Goal: Information Seeking & Learning: Learn about a topic

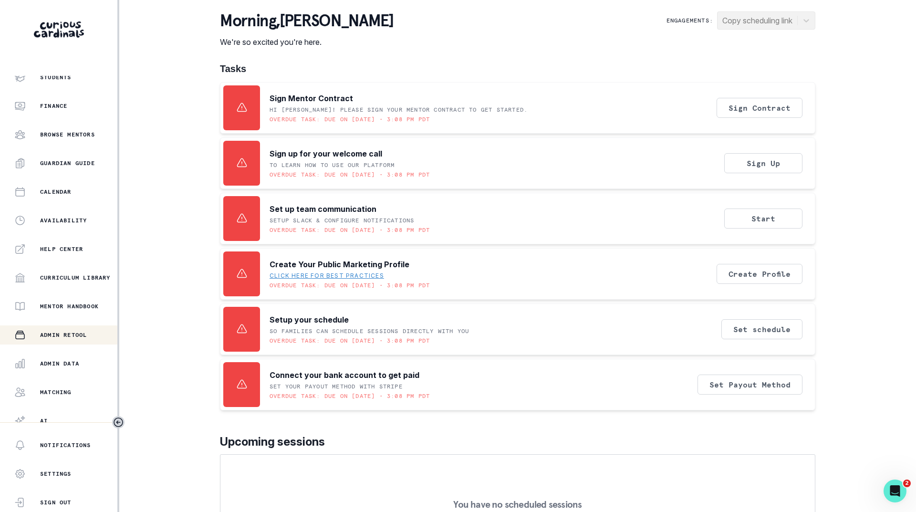
scroll to position [73, 0]
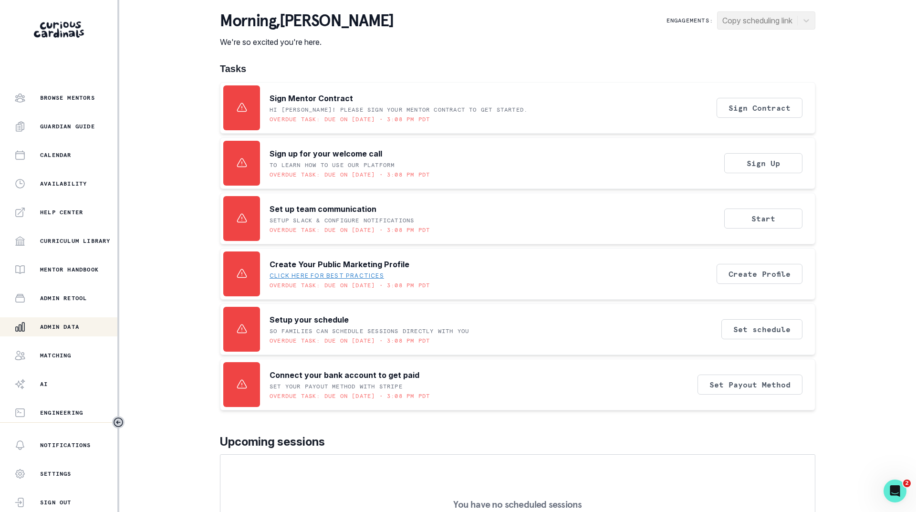
click at [56, 324] on p "Admin Data" at bounding box center [59, 327] width 39 height 8
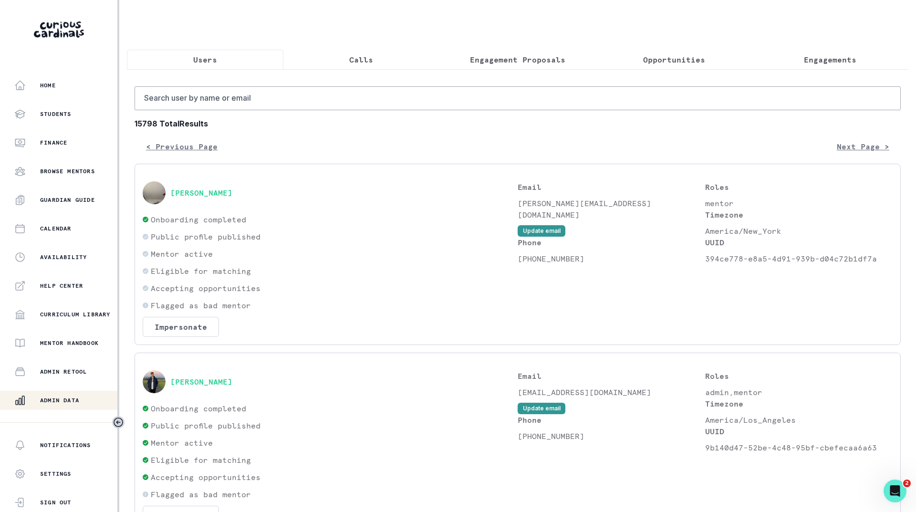
click at [810, 60] on p "Engagements" at bounding box center [829, 59] width 52 height 11
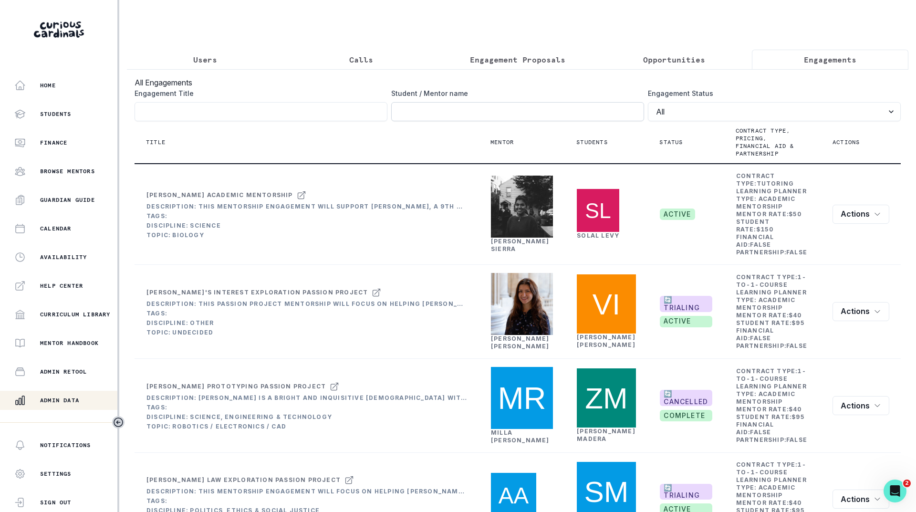
click at [558, 114] on input "Engagement Title" at bounding box center [517, 111] width 253 height 19
click button "submit" at bounding box center [0, 0] width 0 height 0
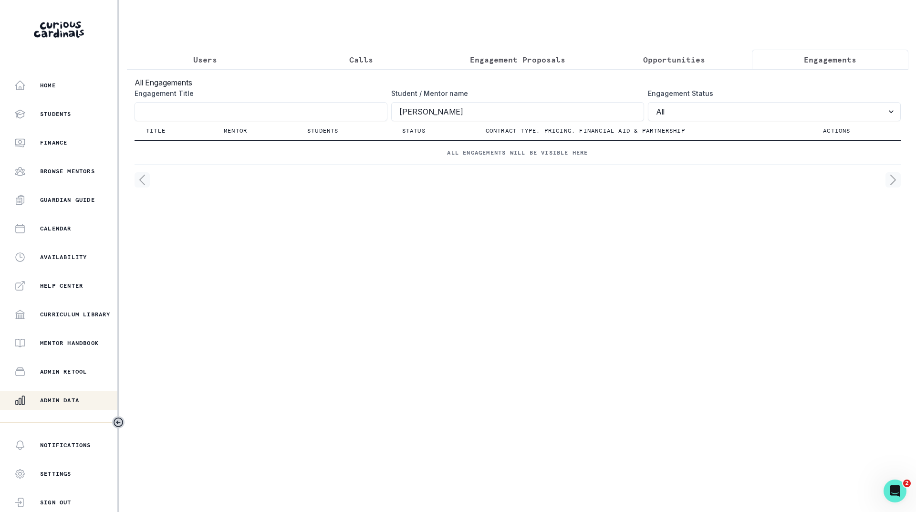
type input "[PERSON_NAME]"
click button "submit" at bounding box center [0, 0] width 0 height 0
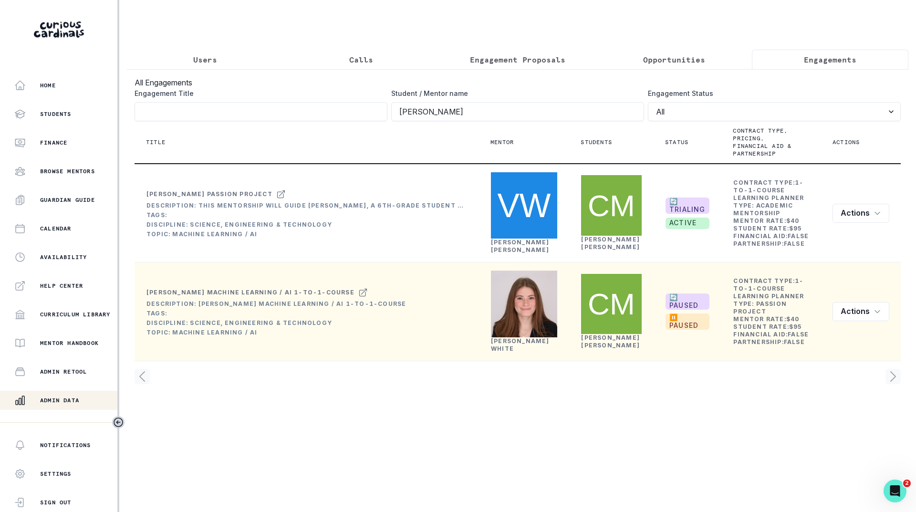
click at [512, 347] on link "[PERSON_NAME]" at bounding box center [520, 344] width 59 height 15
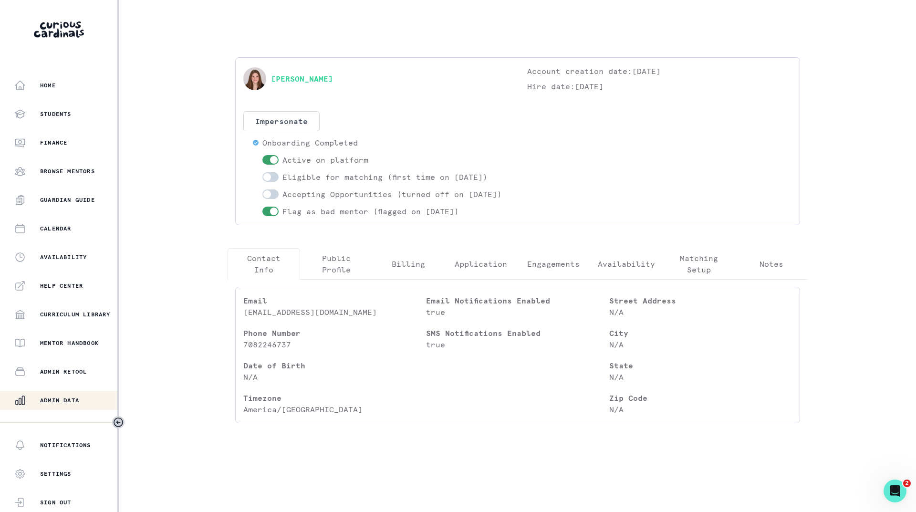
click at [552, 279] on button "Engagements" at bounding box center [553, 263] width 72 height 31
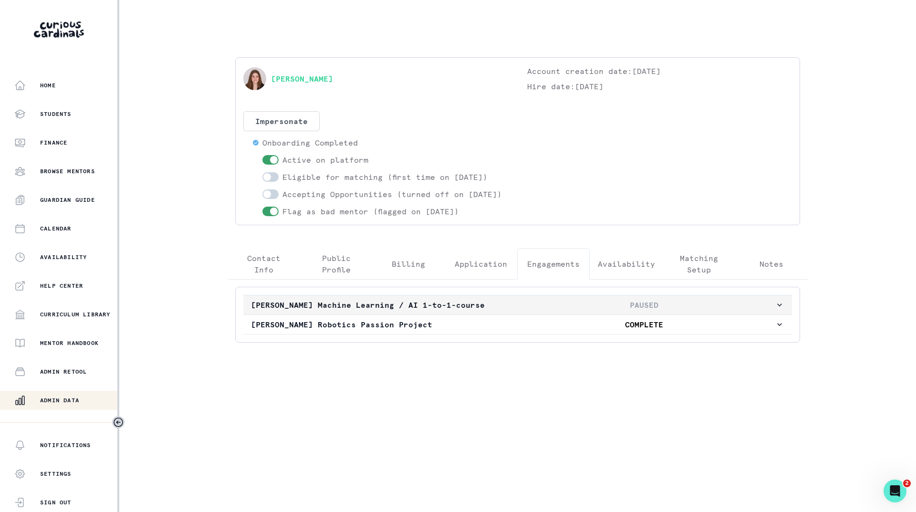
click at [535, 310] on p "PAUSED" at bounding box center [644, 304] width 262 height 11
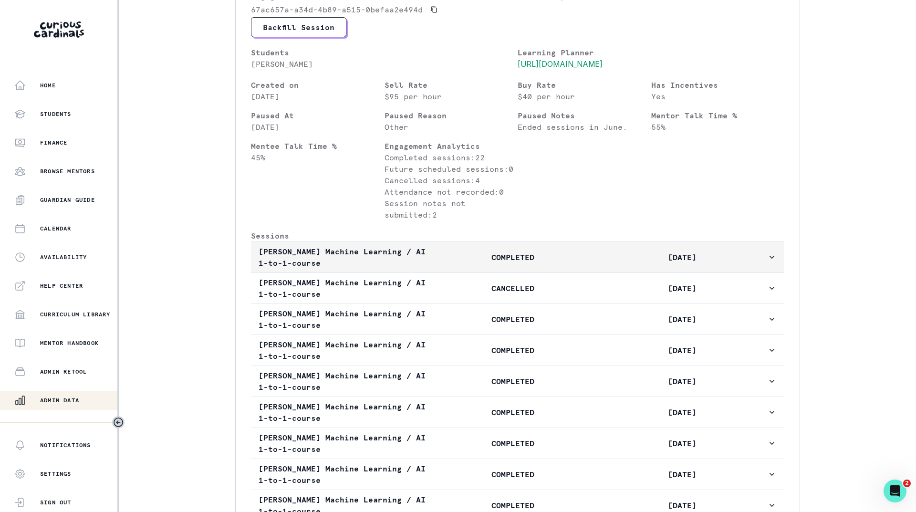
scroll to position [238, 0]
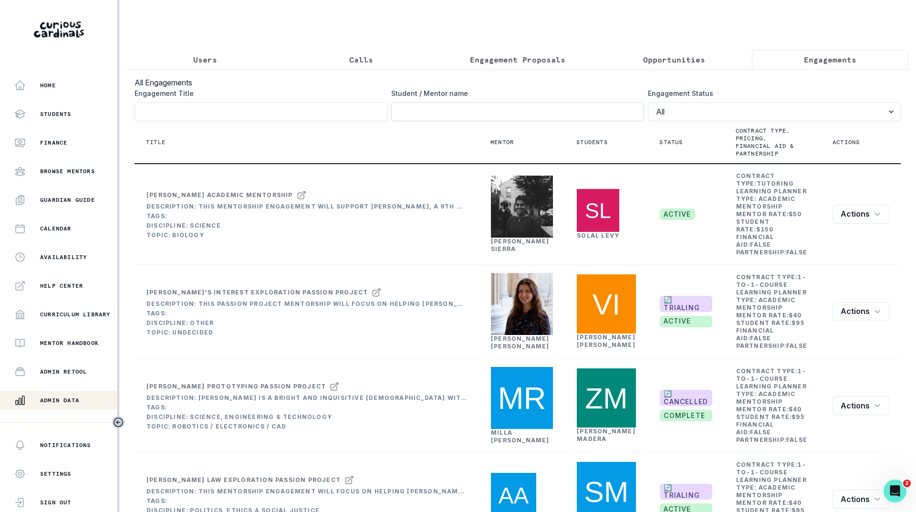
click at [429, 114] on input "Engagement Title" at bounding box center [517, 111] width 253 height 19
type input "[PERSON_NAME]"
click button "submit" at bounding box center [0, 0] width 0 height 0
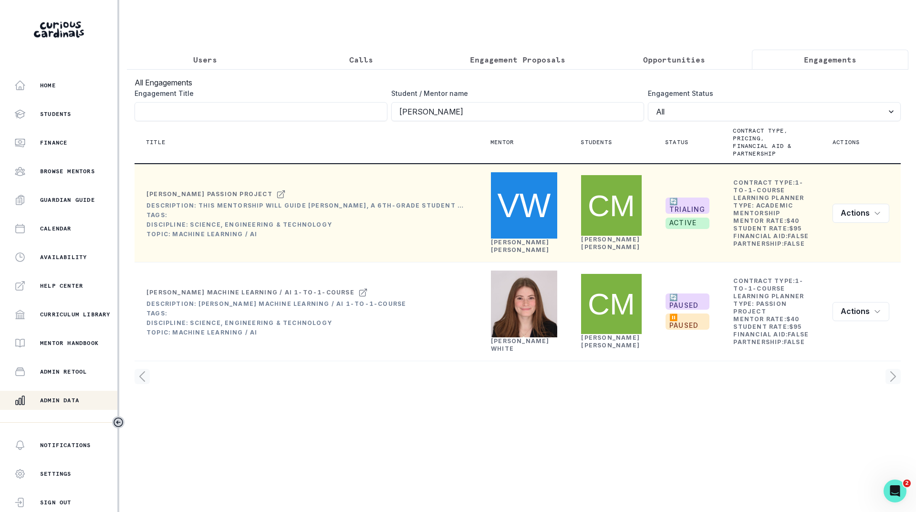
click at [508, 238] on link "[PERSON_NAME]" at bounding box center [520, 245] width 59 height 15
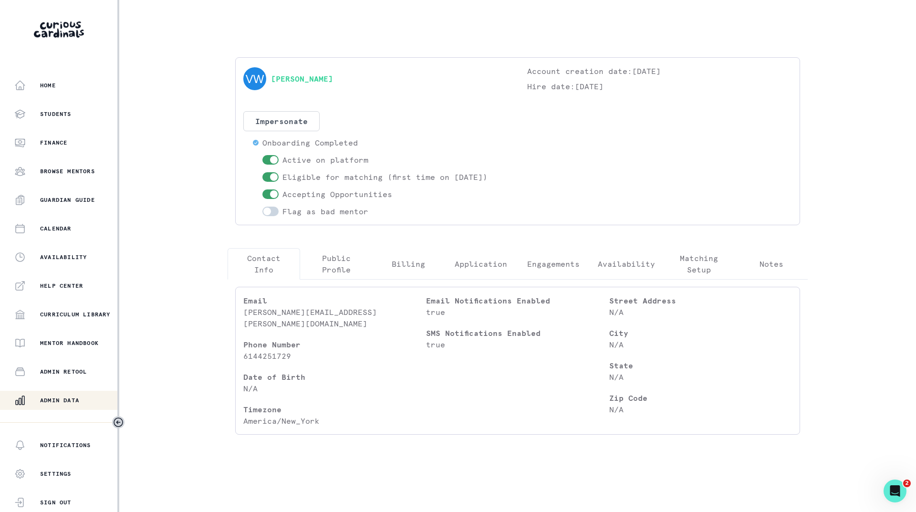
click at [538, 265] on p "Engagements" at bounding box center [553, 263] width 52 height 11
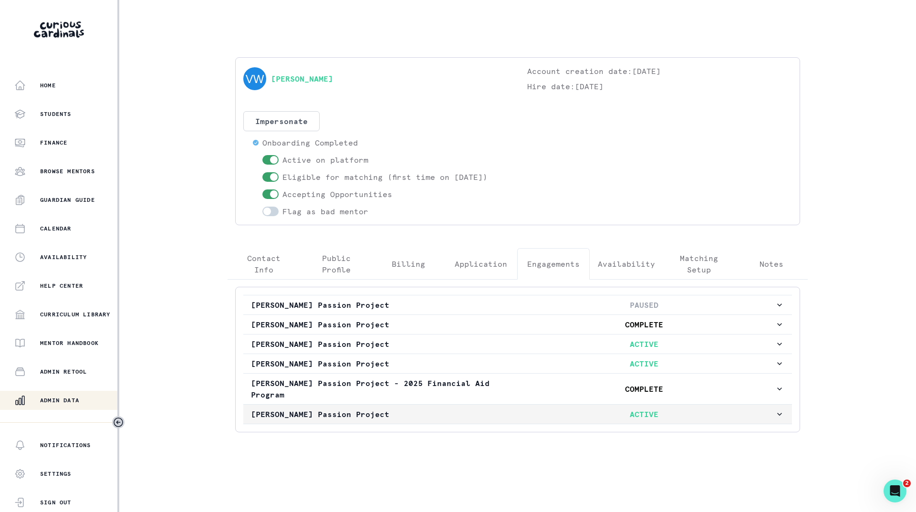
click at [513, 412] on p "ACTIVE" at bounding box center [644, 413] width 262 height 11
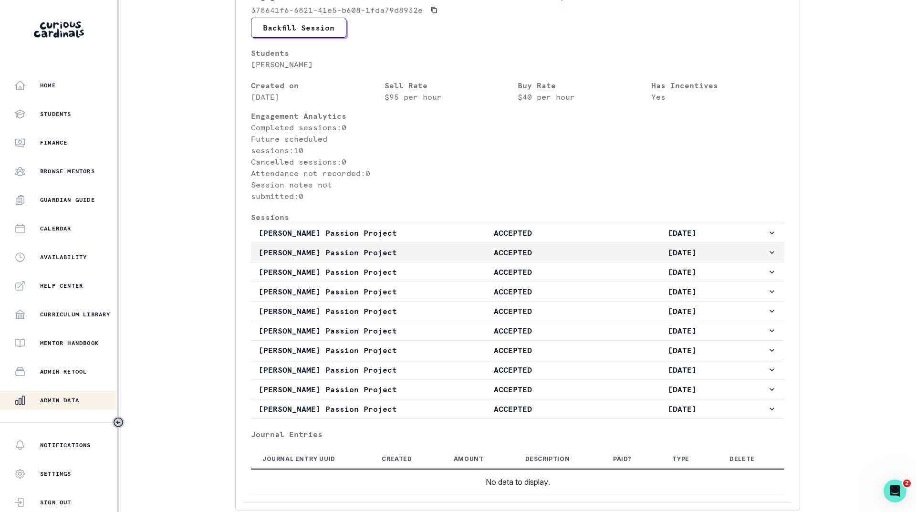
scroll to position [477, 0]
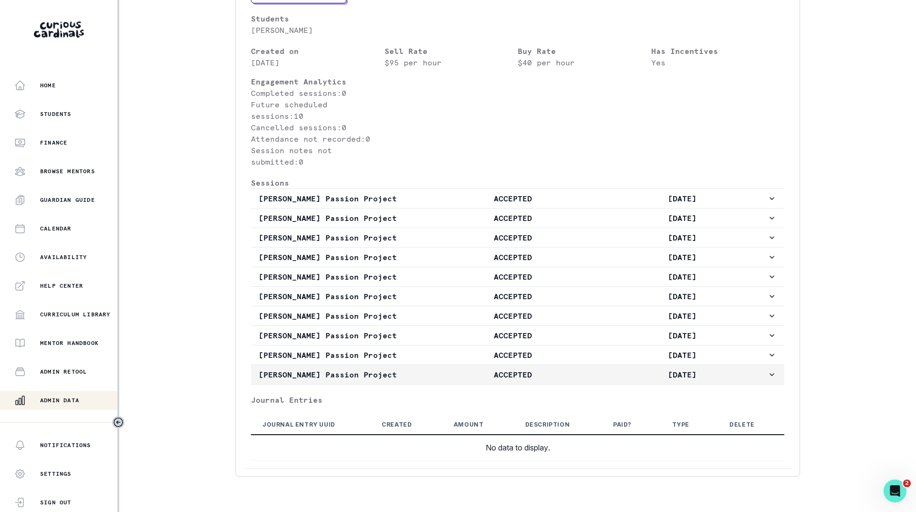
click at [475, 378] on p "ACCEPTED" at bounding box center [512, 374] width 169 height 11
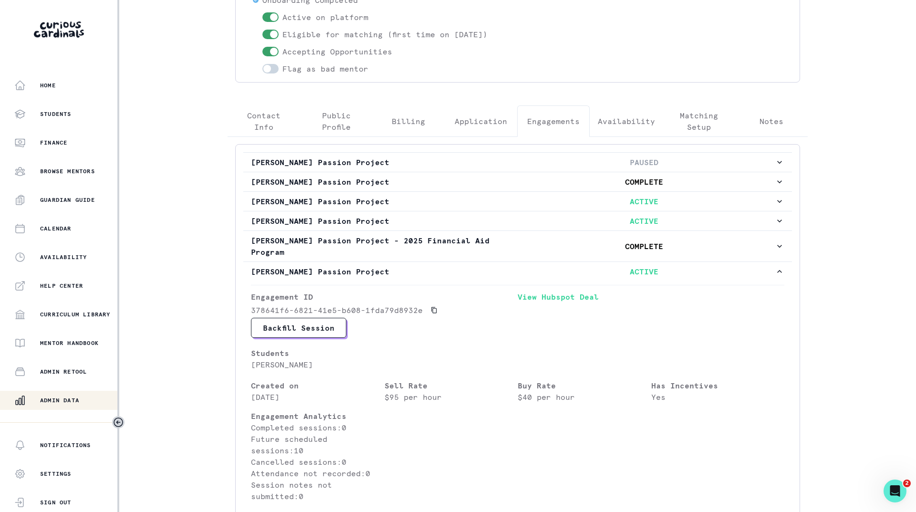
scroll to position [128, 0]
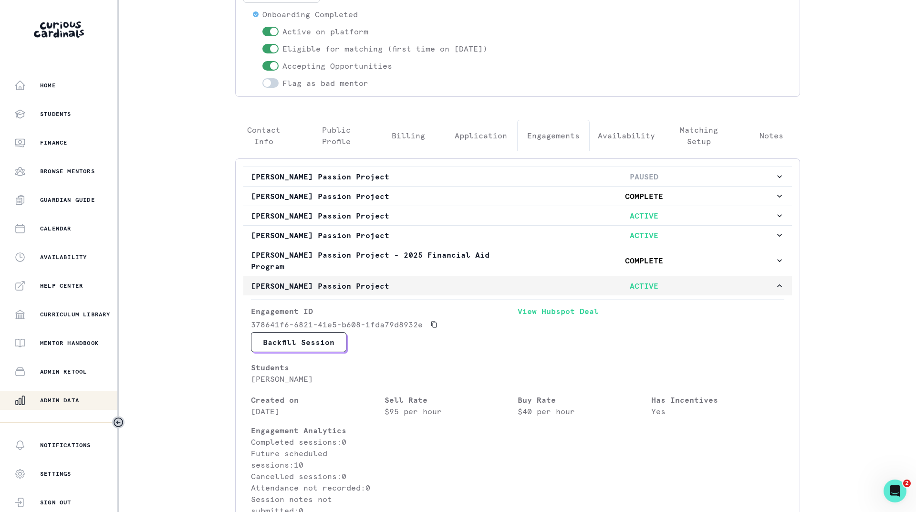
click at [494, 291] on p "[PERSON_NAME] Passion Project" at bounding box center [382, 285] width 262 height 11
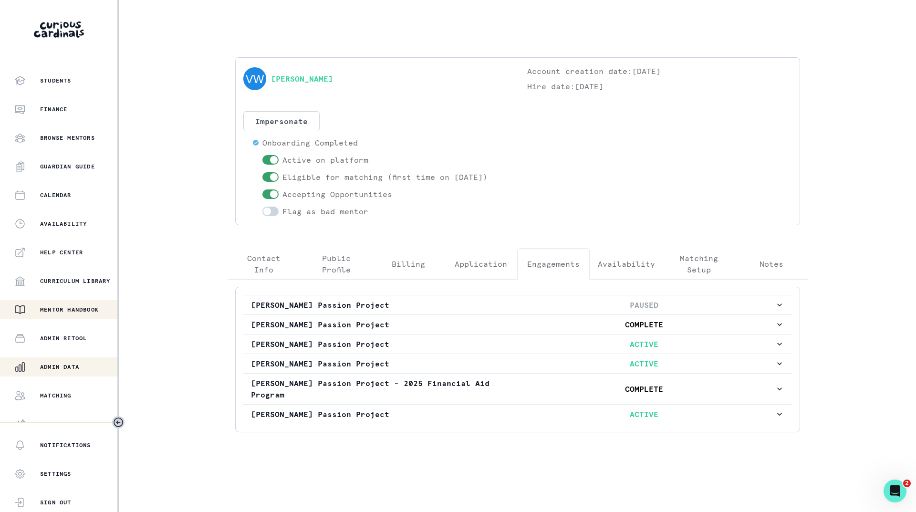
scroll to position [73, 0]
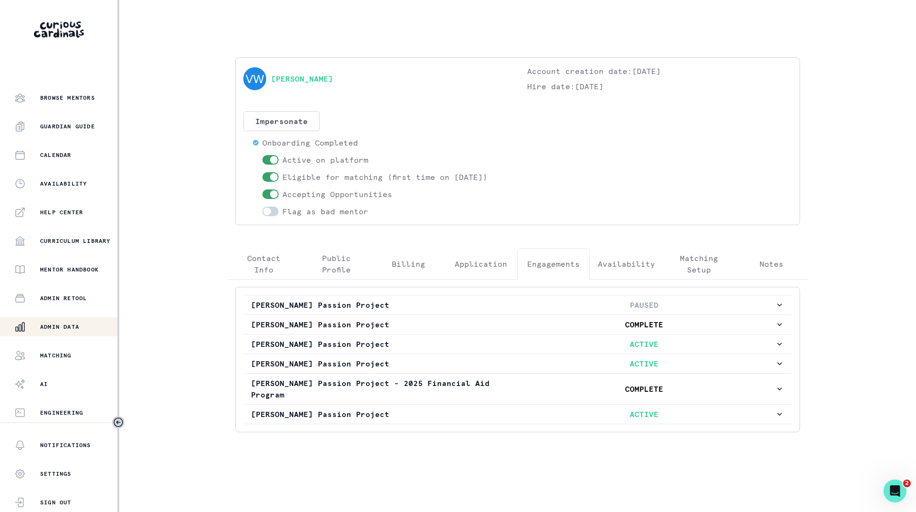
drag, startPoint x: 69, startPoint y: 329, endPoint x: 73, endPoint y: 326, distance: 5.1
click at [69, 329] on p "Admin Data" at bounding box center [59, 327] width 39 height 8
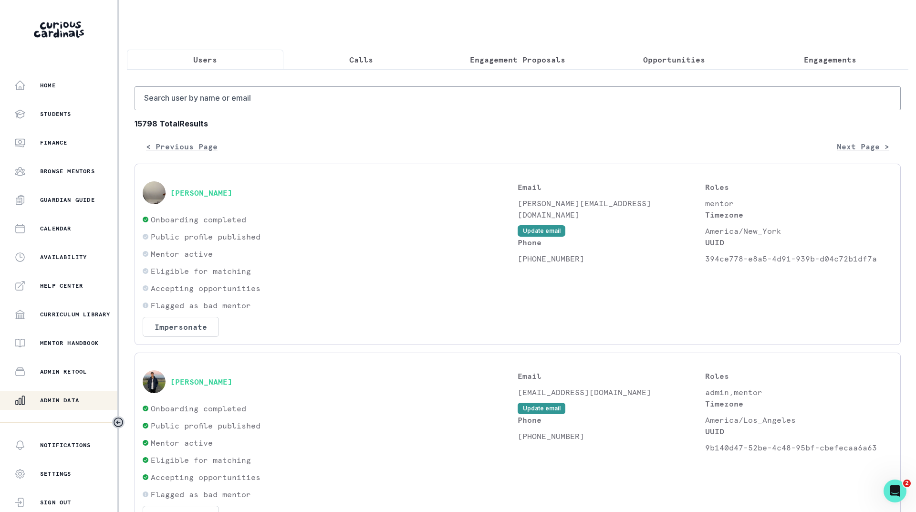
click at [806, 60] on p "Engagements" at bounding box center [829, 59] width 52 height 11
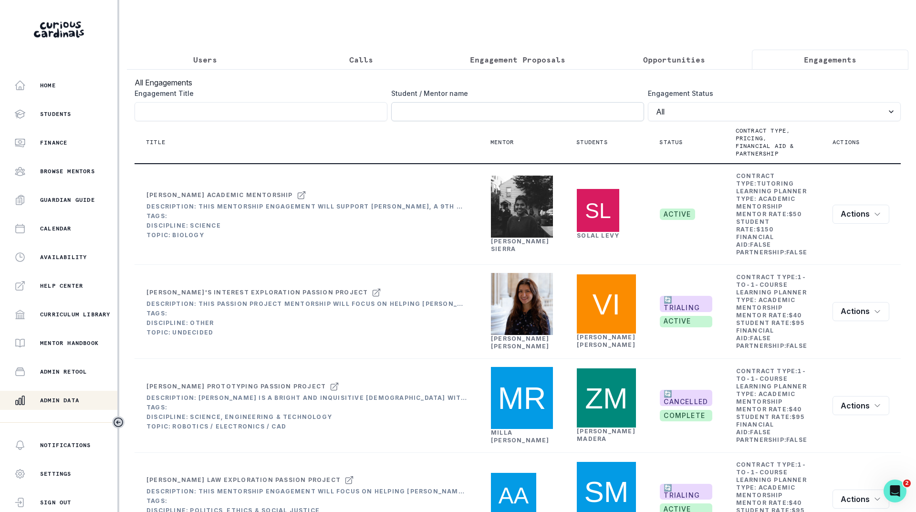
click at [590, 118] on input "Engagement Title" at bounding box center [517, 111] width 253 height 19
type input "[PERSON_NAME]"
click button "submit" at bounding box center [0, 0] width 0 height 0
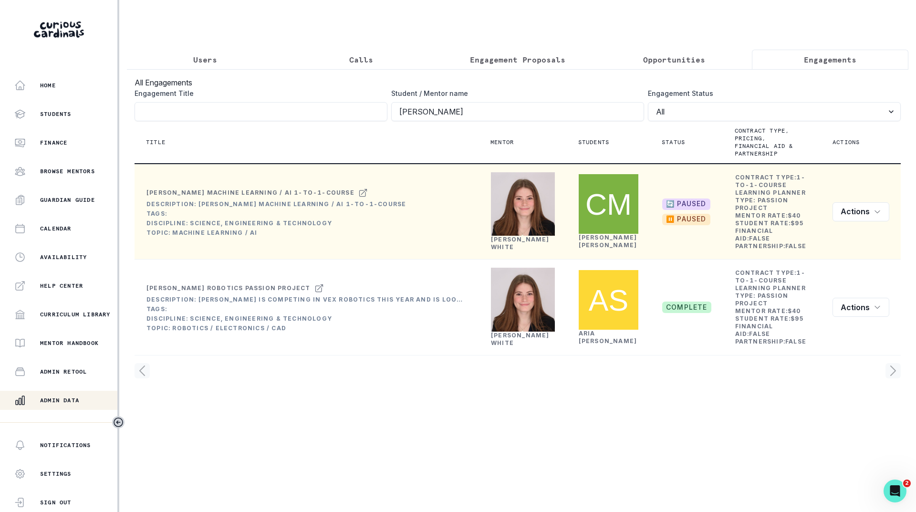
click at [504, 250] on link "[PERSON_NAME]" at bounding box center [520, 243] width 59 height 15
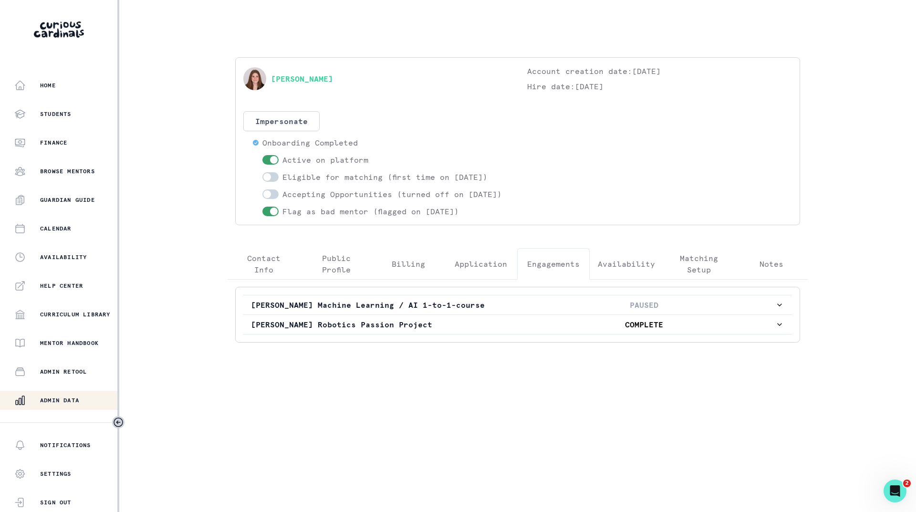
click at [566, 269] on p "Engagements" at bounding box center [553, 263] width 52 height 11
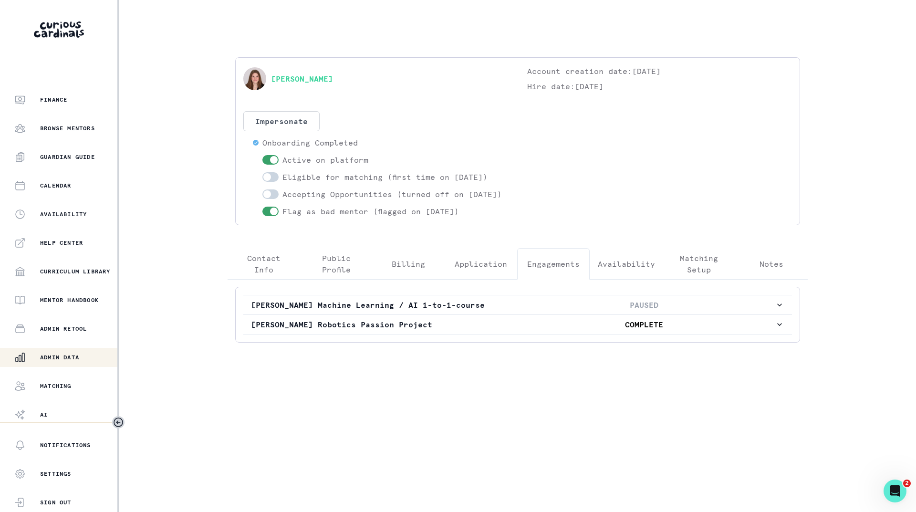
scroll to position [73, 0]
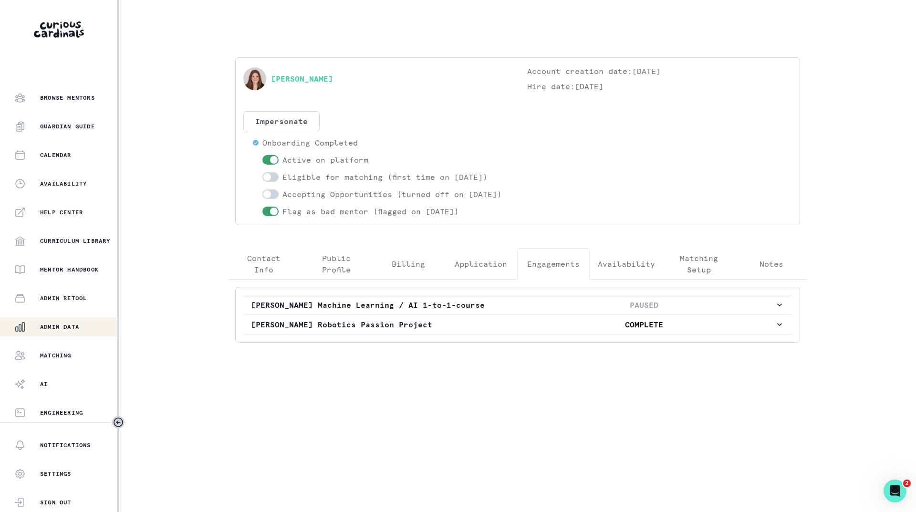
click at [58, 329] on p "Admin Data" at bounding box center [59, 327] width 39 height 8
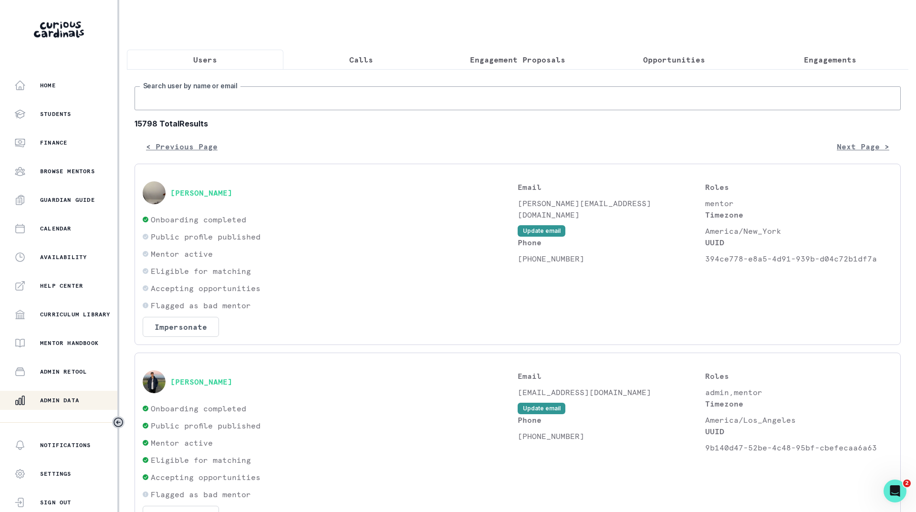
click at [244, 108] on input "Search user by name or email" at bounding box center [517, 98] width 766 height 24
paste input "[PERSON_NAME]"
type input "[PERSON_NAME]"
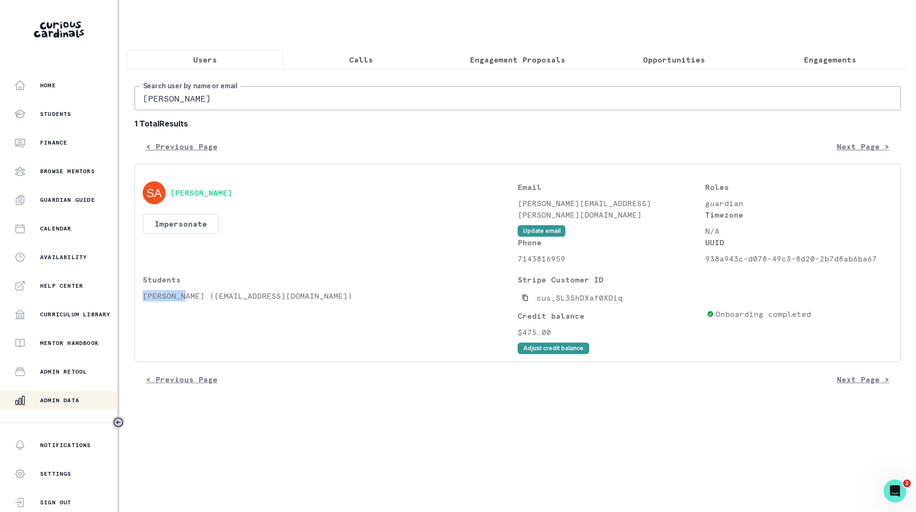
drag, startPoint x: 184, startPoint y: 304, endPoint x: 140, endPoint y: 304, distance: 43.4
click at [140, 304] on div "[PERSON_NAME] Impersonate Confirmation Are you sure? Impersonating means that w…" at bounding box center [517, 263] width 766 height 198
copy p "[PERSON_NAME]"
click at [819, 59] on p "Engagements" at bounding box center [829, 59] width 52 height 11
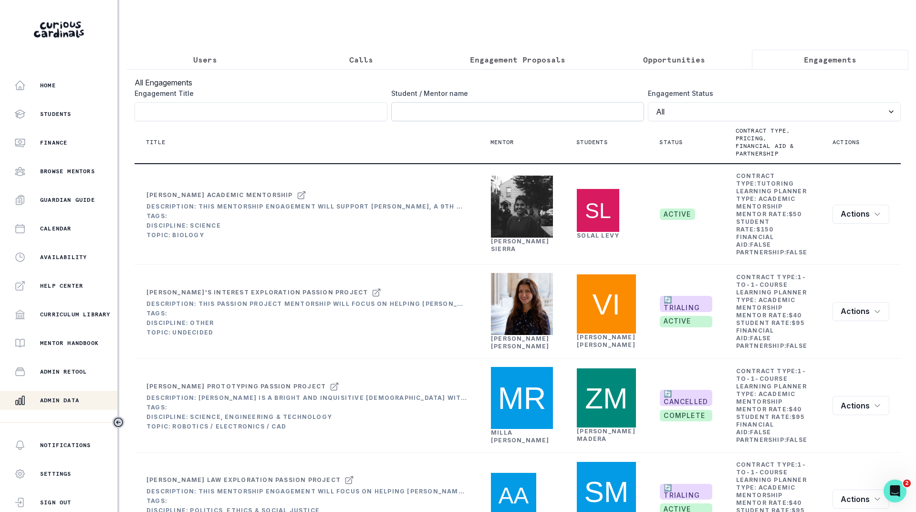
click at [513, 121] on input "Engagement Title" at bounding box center [517, 111] width 253 height 19
paste input "[PERSON_NAME]"
type input "[PERSON_NAME]"
click button "submit" at bounding box center [0, 0] width 0 height 0
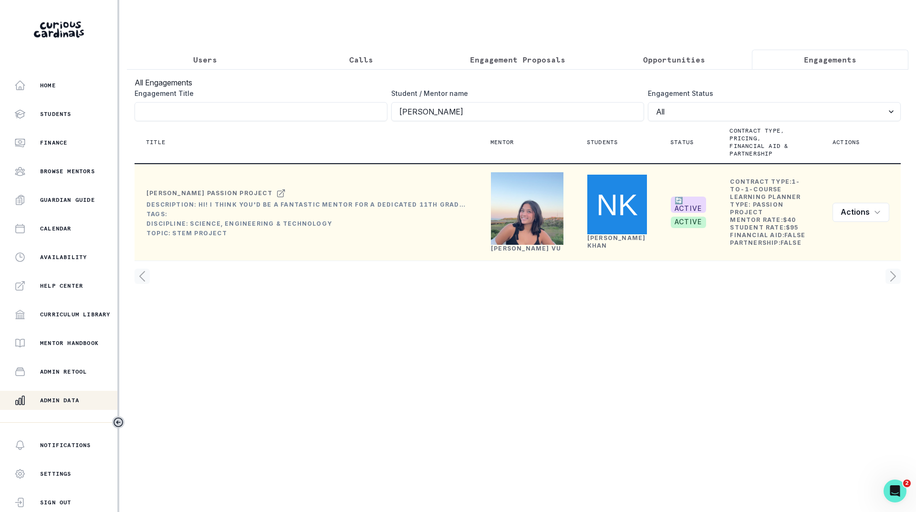
click at [516, 252] on link "[PERSON_NAME]" at bounding box center [526, 248] width 70 height 7
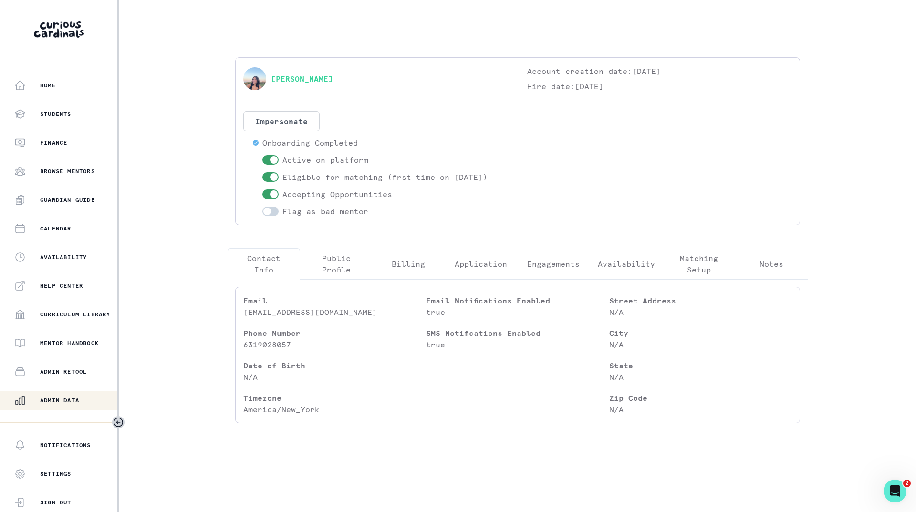
click at [544, 260] on p "Engagements" at bounding box center [553, 263] width 52 height 11
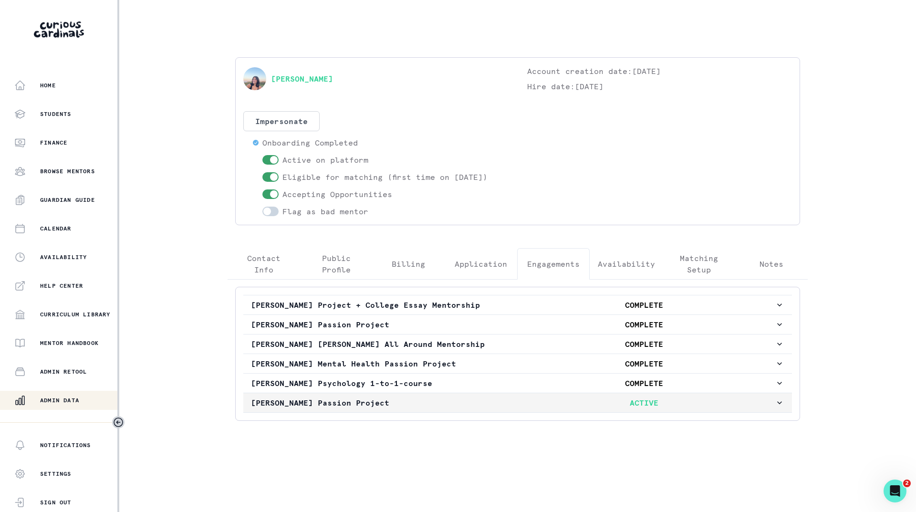
click at [466, 401] on p "[PERSON_NAME] Passion Project" at bounding box center [382, 402] width 262 height 11
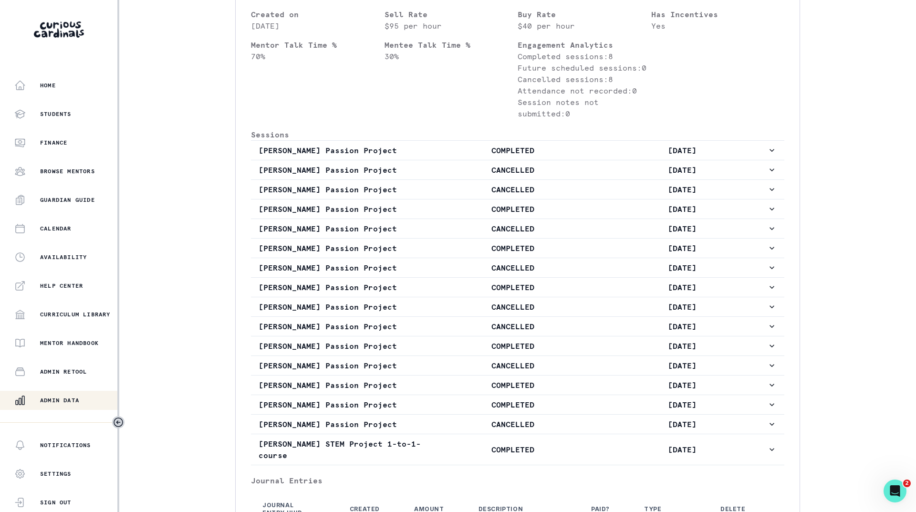
scroll to position [525, 0]
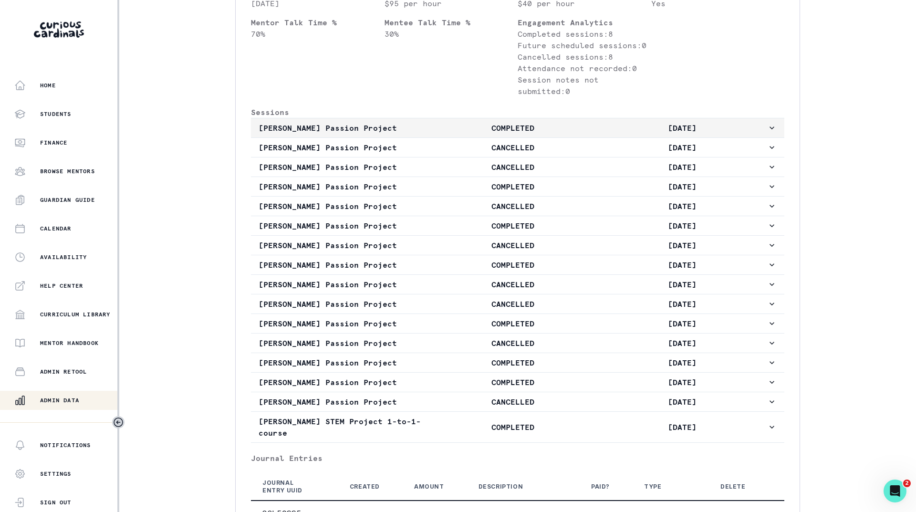
click at [436, 134] on p "COMPLETED" at bounding box center [512, 127] width 169 height 11
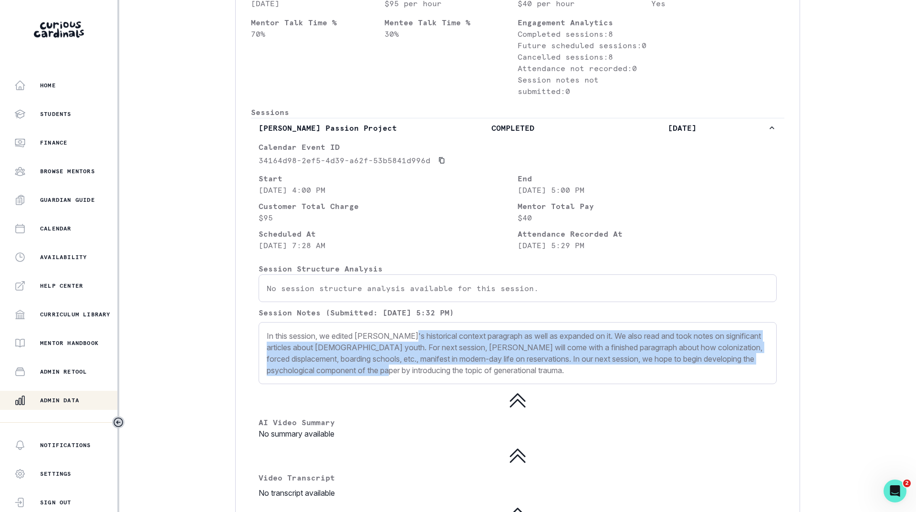
drag, startPoint x: 406, startPoint y: 358, endPoint x: 494, endPoint y: 389, distance: 93.3
click at [470, 376] on p "In this session, we edited [PERSON_NAME]'s historical context paragraph as well…" at bounding box center [518, 353] width 502 height 46
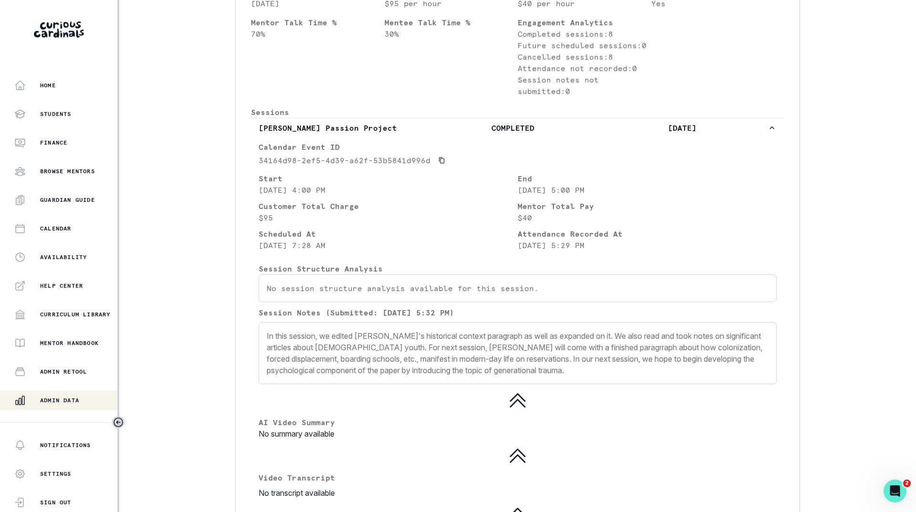
click at [518, 376] on p "In this session, we edited [PERSON_NAME]'s historical context paragraph as well…" at bounding box center [518, 353] width 502 height 46
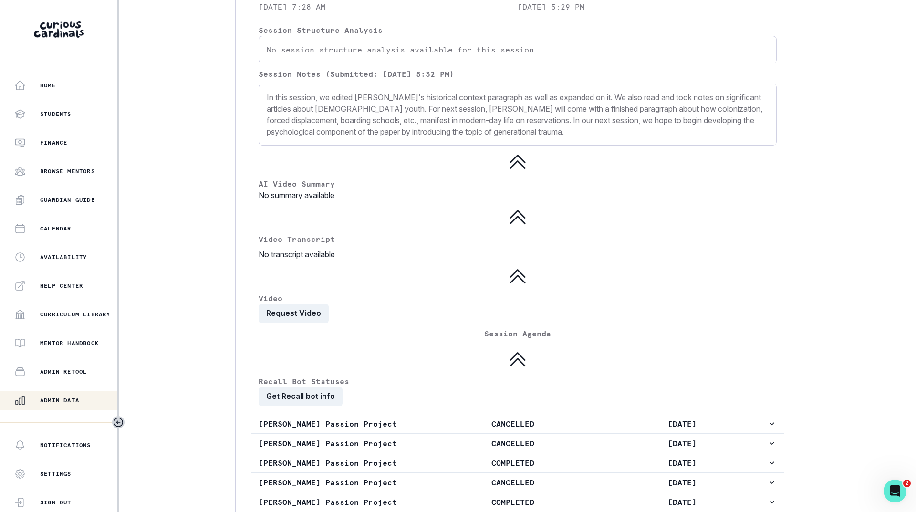
scroll to position [811, 0]
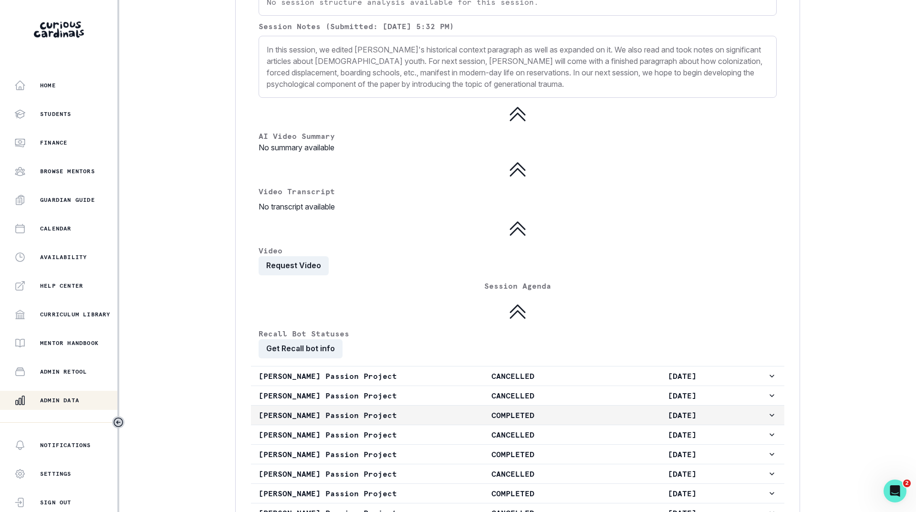
click at [527, 421] on p "COMPLETED" at bounding box center [512, 414] width 169 height 11
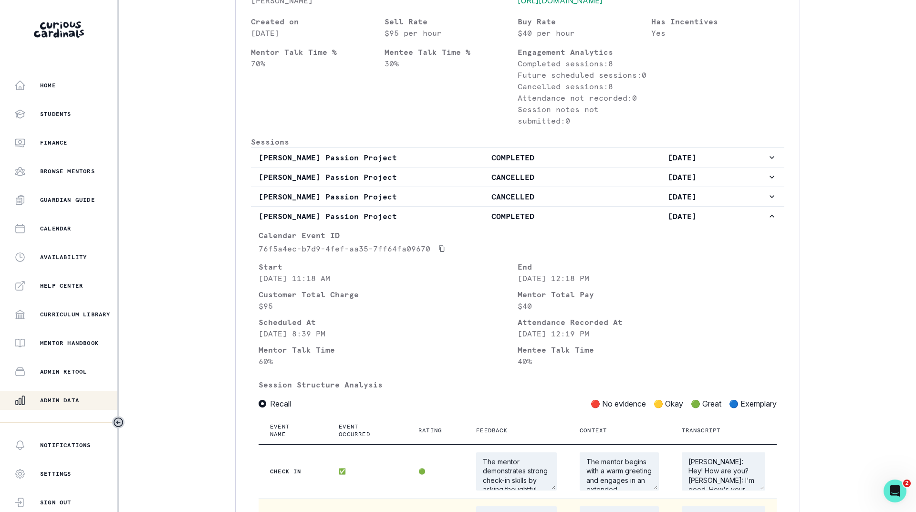
scroll to position [477, 0]
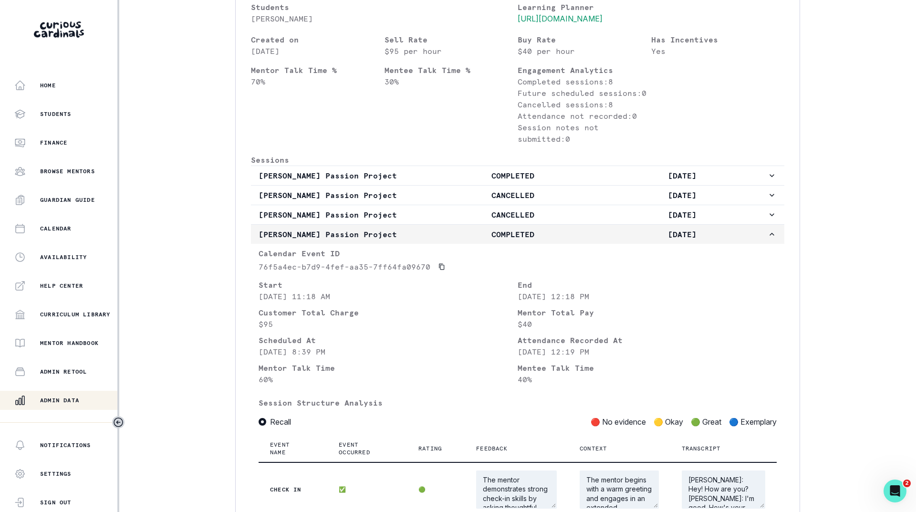
click at [455, 240] on p "COMPLETED" at bounding box center [512, 233] width 169 height 11
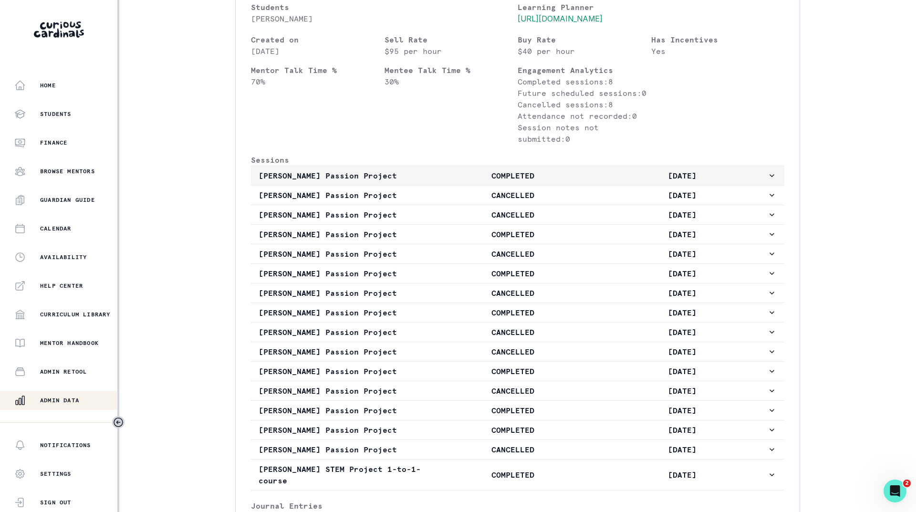
click at [467, 181] on p "COMPLETED" at bounding box center [512, 175] width 169 height 11
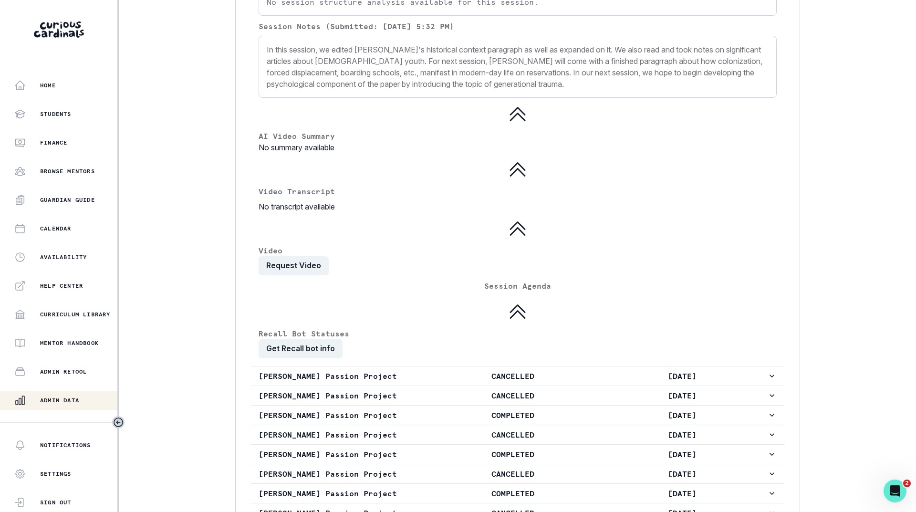
scroll to position [1001, 0]
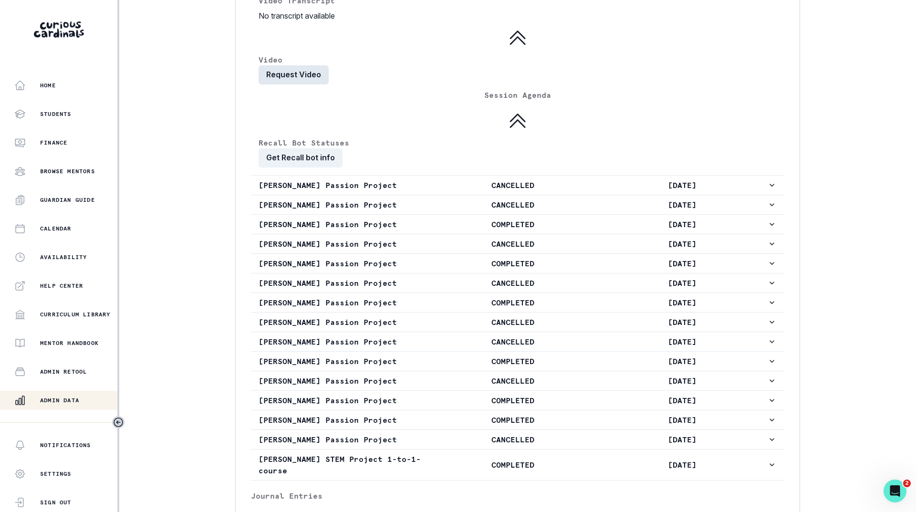
click at [296, 84] on button "Request Video" at bounding box center [293, 74] width 70 height 19
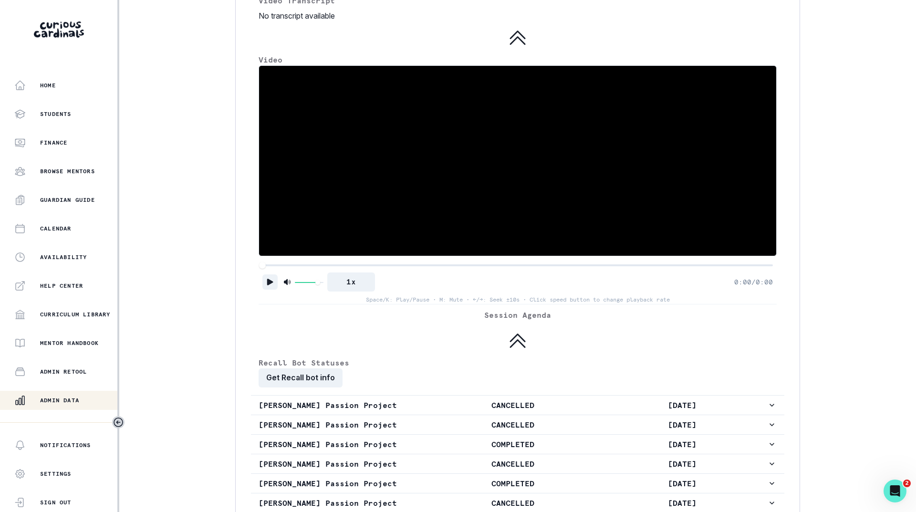
click at [268, 285] on icon "Play" at bounding box center [270, 281] width 6 height 7
click at [409, 268] on div at bounding box center [517, 265] width 510 height 7
click at [270, 287] on icon "Pause" at bounding box center [270, 282] width 10 height 10
click at [510, 49] on icon at bounding box center [517, 37] width 23 height 23
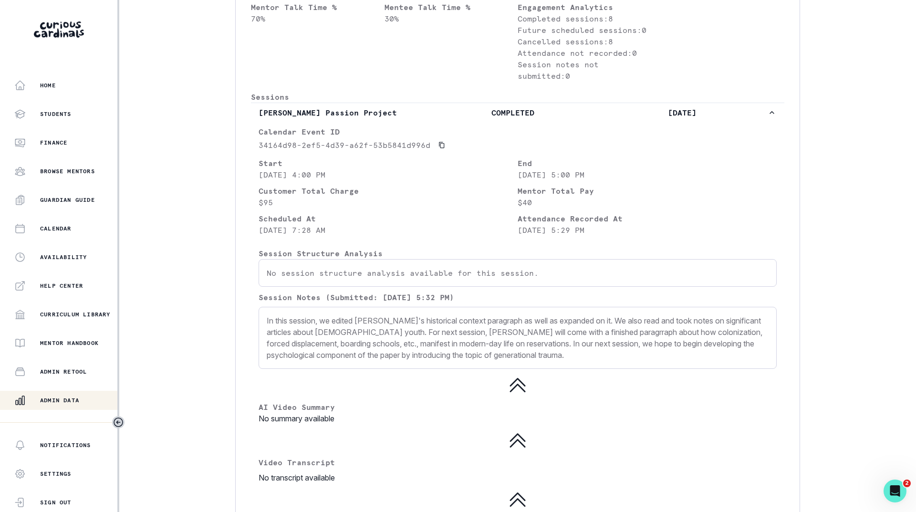
scroll to position [429, 0]
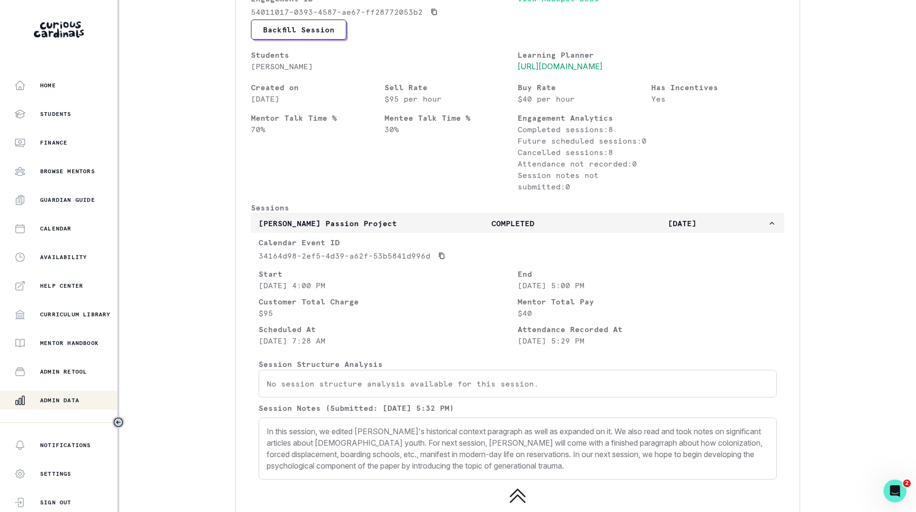
click at [458, 229] on p "COMPLETED" at bounding box center [512, 222] width 169 height 11
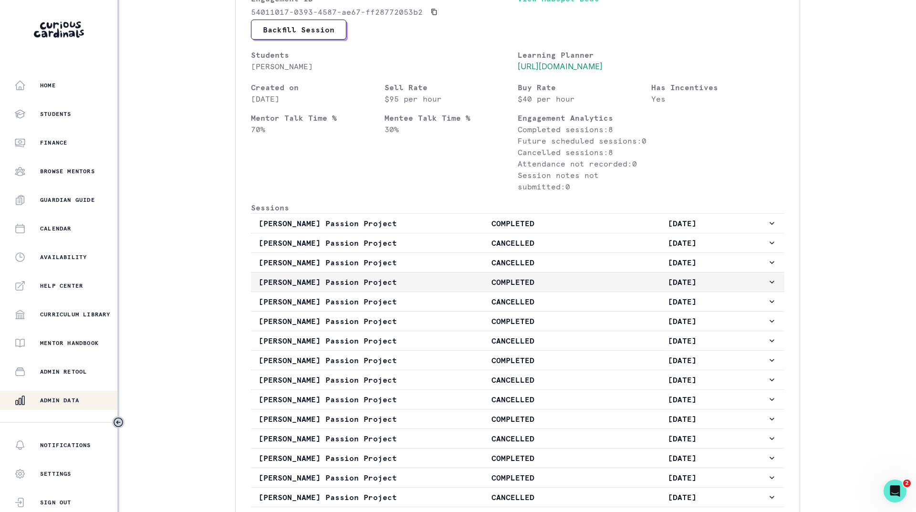
click at [469, 288] on p "COMPLETED" at bounding box center [512, 281] width 169 height 11
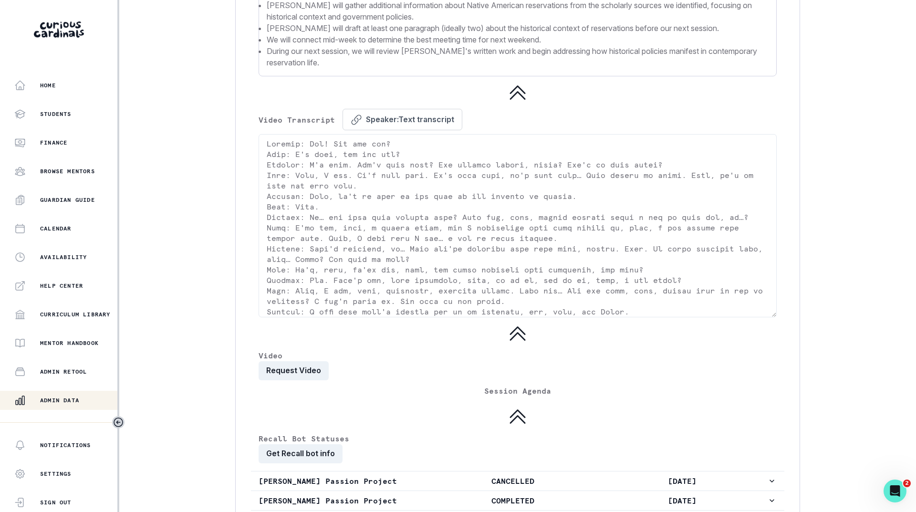
scroll to position [1621, 0]
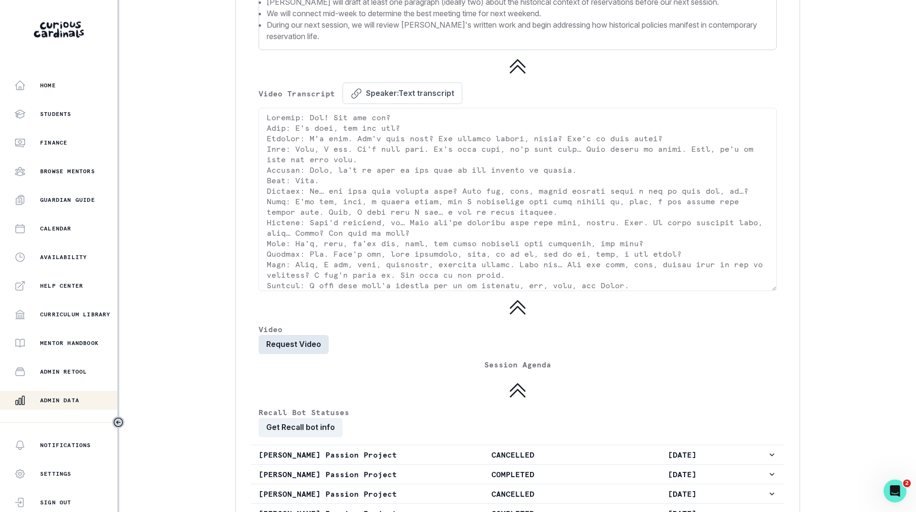
click at [302, 354] on button "Request Video" at bounding box center [293, 344] width 70 height 19
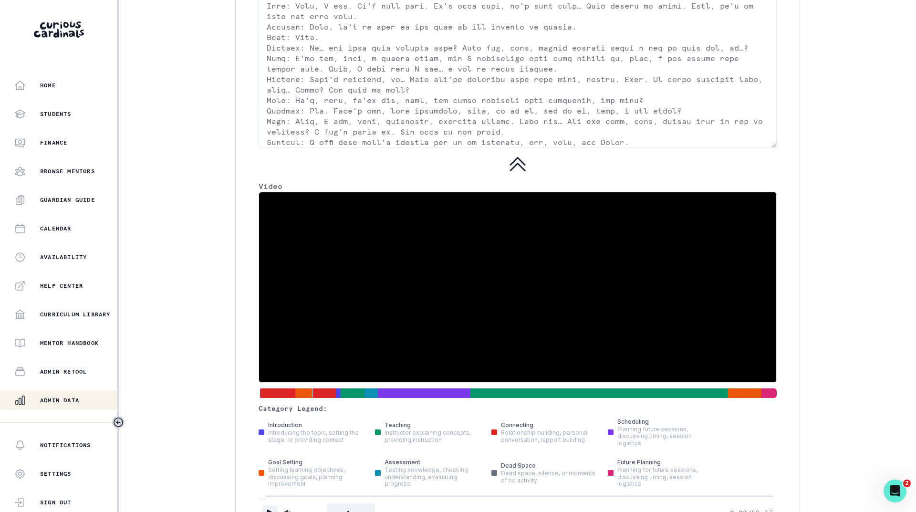
scroll to position [1907, 0]
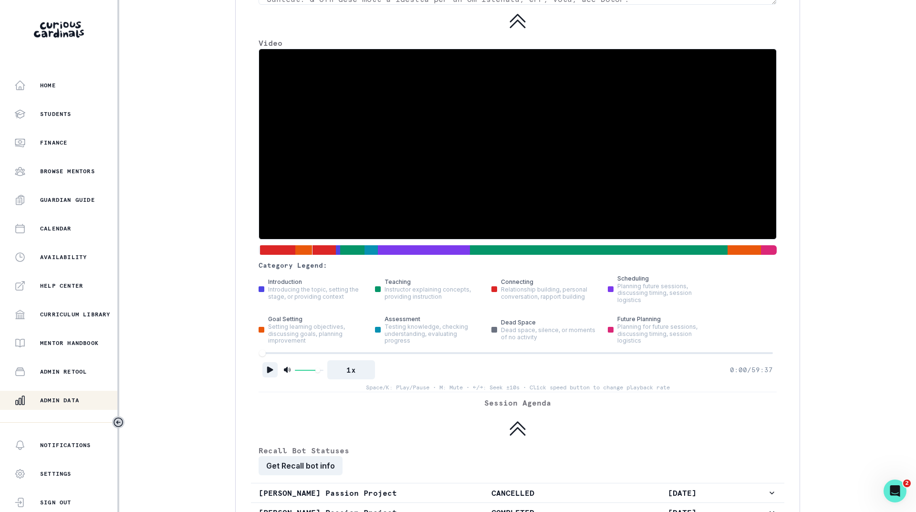
click at [272, 373] on icon "Play" at bounding box center [270, 369] width 6 height 7
click at [332, 356] on div at bounding box center [517, 353] width 510 height 7
click at [384, 356] on div at bounding box center [517, 353] width 510 height 7
click at [422, 356] on div at bounding box center [517, 353] width 510 height 7
click at [319, 356] on div at bounding box center [517, 353] width 510 height 7
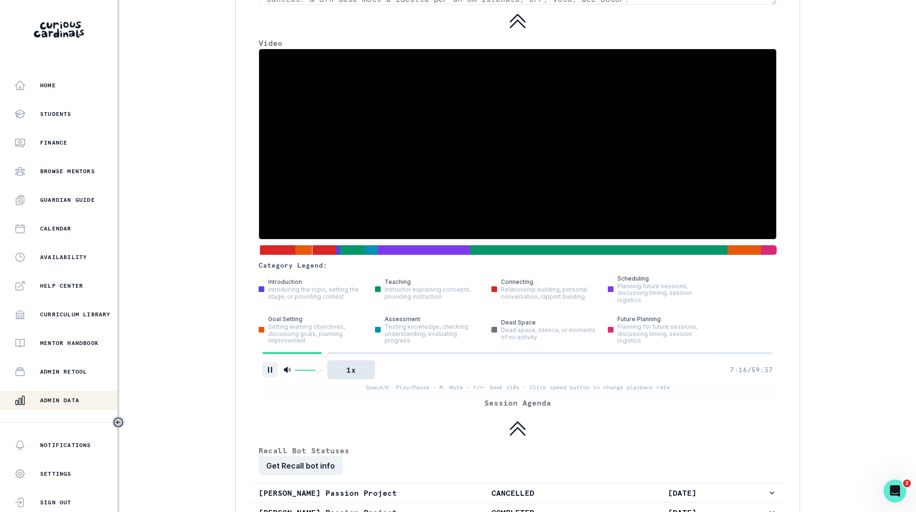
click at [354, 379] on button "1x" at bounding box center [351, 369] width 48 height 19
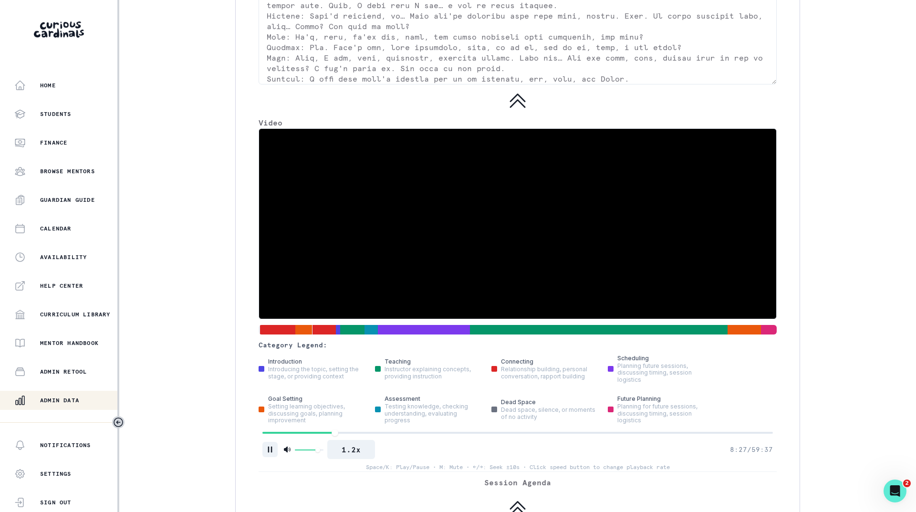
scroll to position [1825, 0]
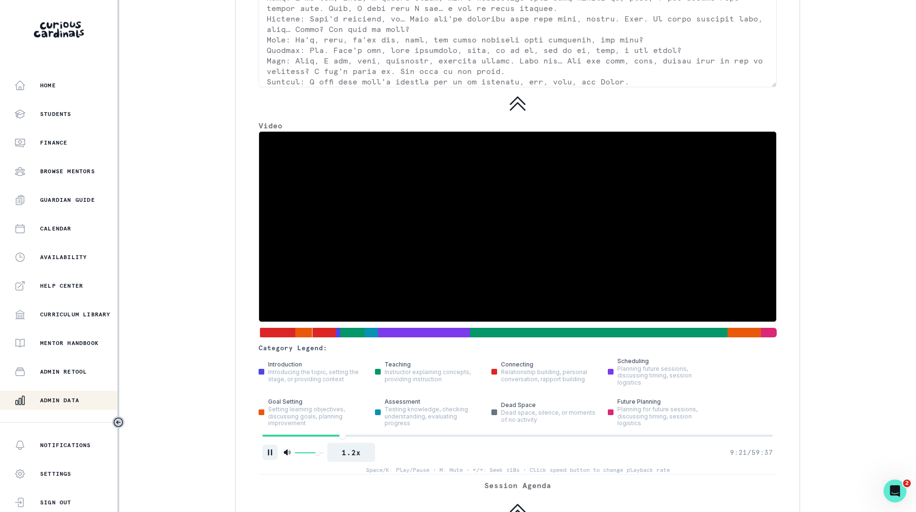
click at [350, 439] on div at bounding box center [517, 435] width 510 height 7
click at [362, 439] on div at bounding box center [517, 435] width 510 height 7
click at [379, 439] on div at bounding box center [517, 435] width 510 height 7
click at [393, 439] on div at bounding box center [517, 435] width 510 height 7
click at [407, 439] on div at bounding box center [517, 435] width 510 height 7
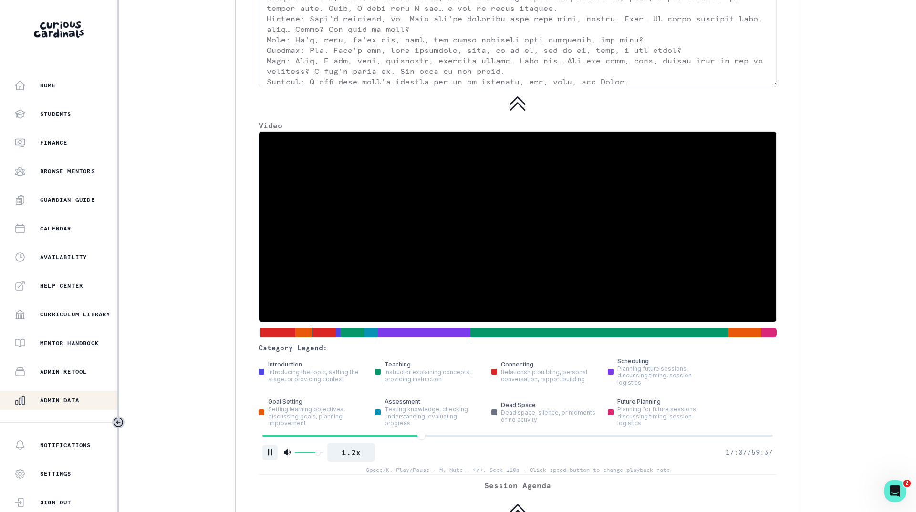
click at [419, 439] on div at bounding box center [517, 435] width 510 height 7
click at [431, 439] on div at bounding box center [517, 435] width 510 height 7
click at [424, 439] on div at bounding box center [517, 435] width 510 height 7
